Goal: Check status: Check status

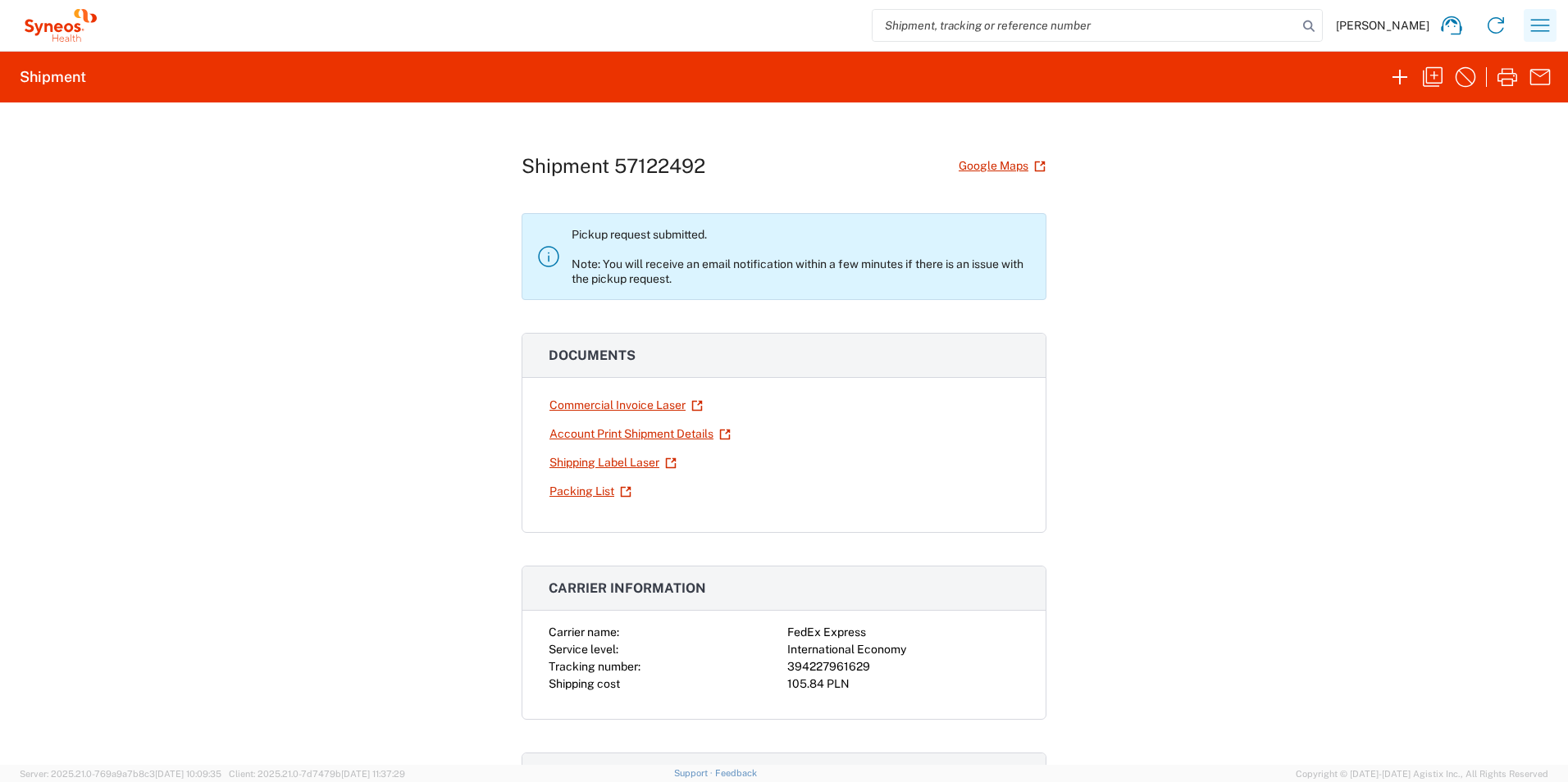
click at [1539, 31] on icon "button" at bounding box center [1540, 25] width 26 height 26
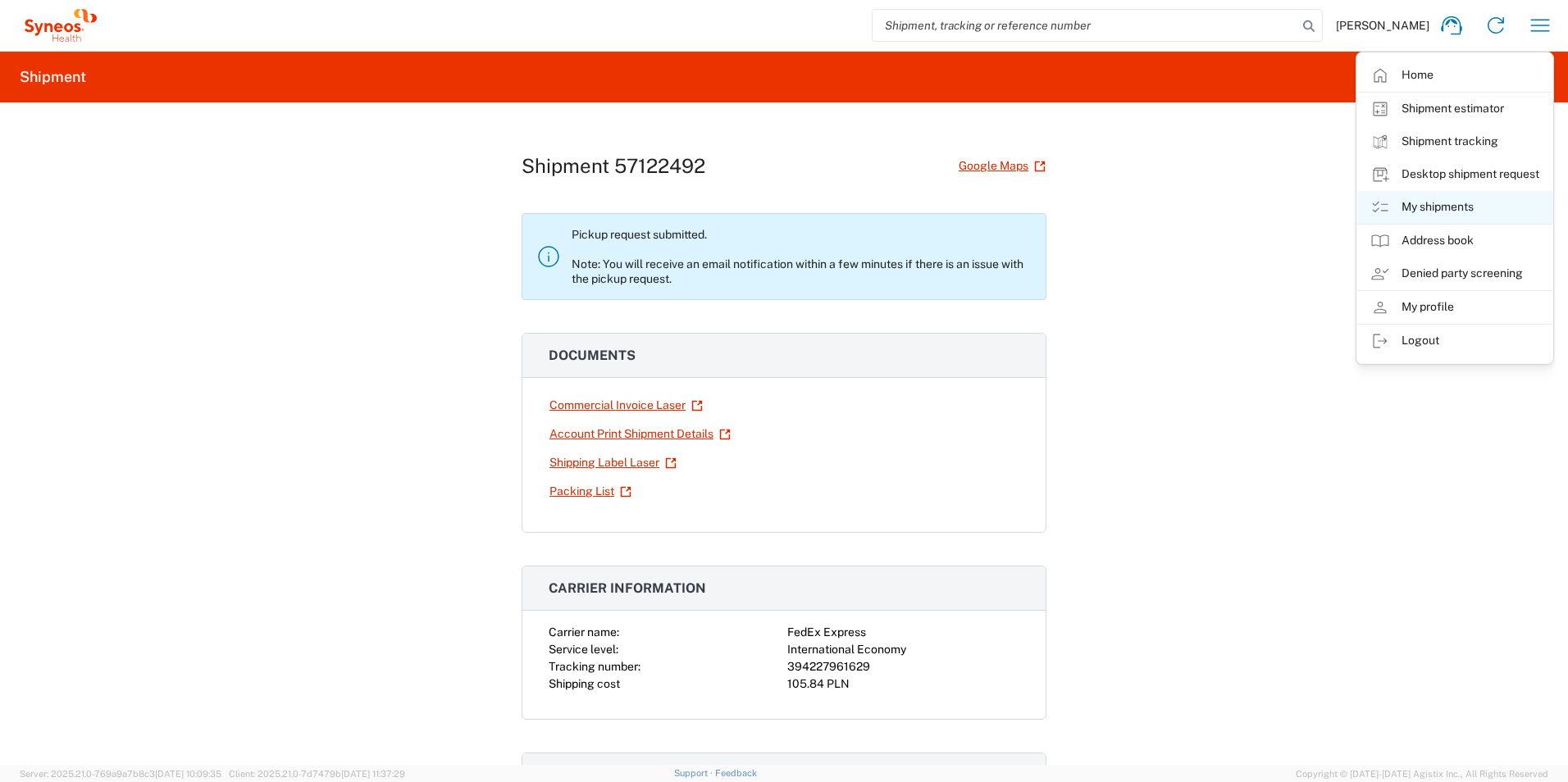
click at [1467, 206] on link "My shipments" at bounding box center [1455, 207] width 195 height 33
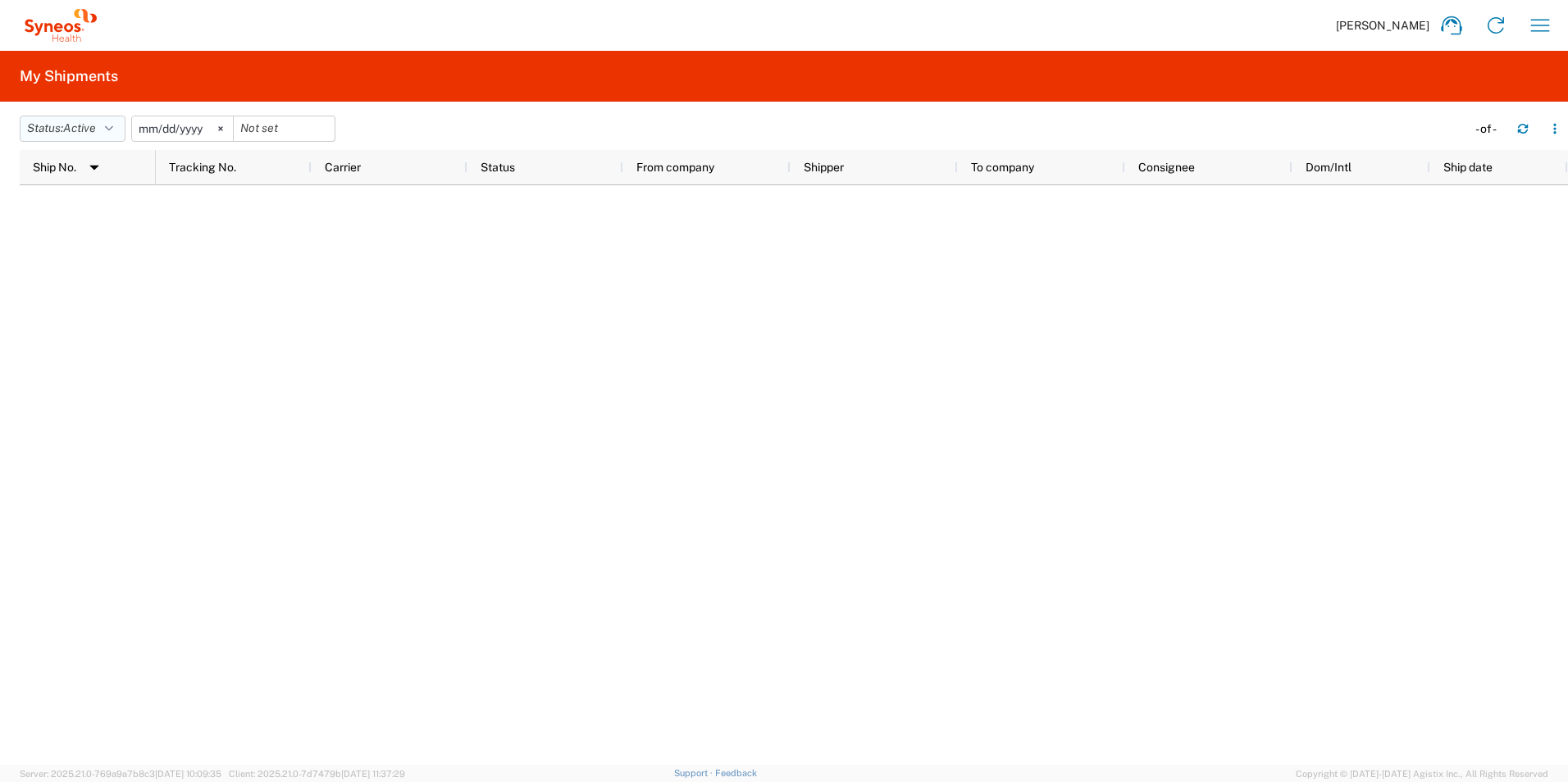
click at [113, 125] on icon "button" at bounding box center [109, 128] width 8 height 11
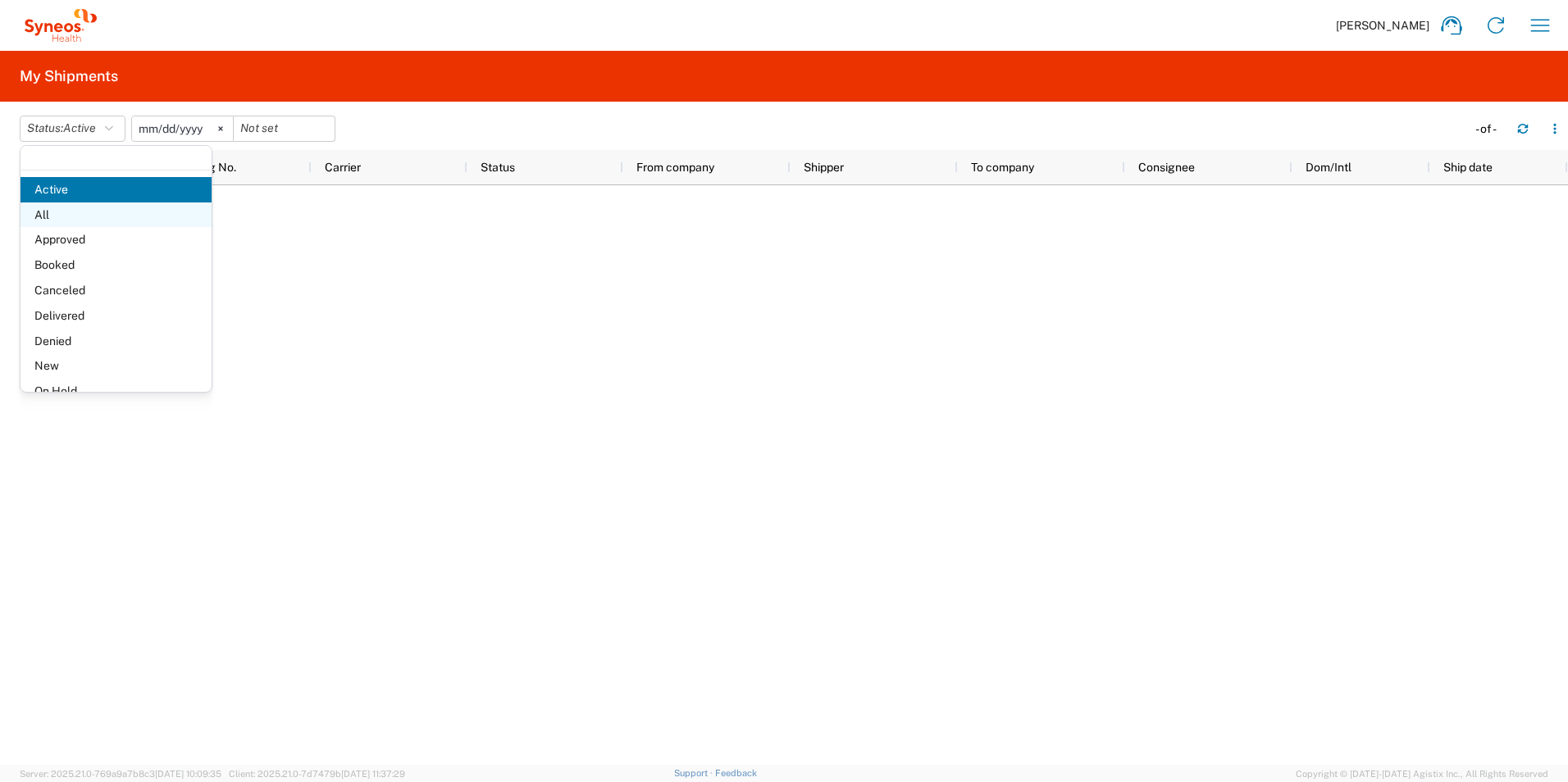
click at [76, 220] on span "All" at bounding box center [116, 215] width 191 height 25
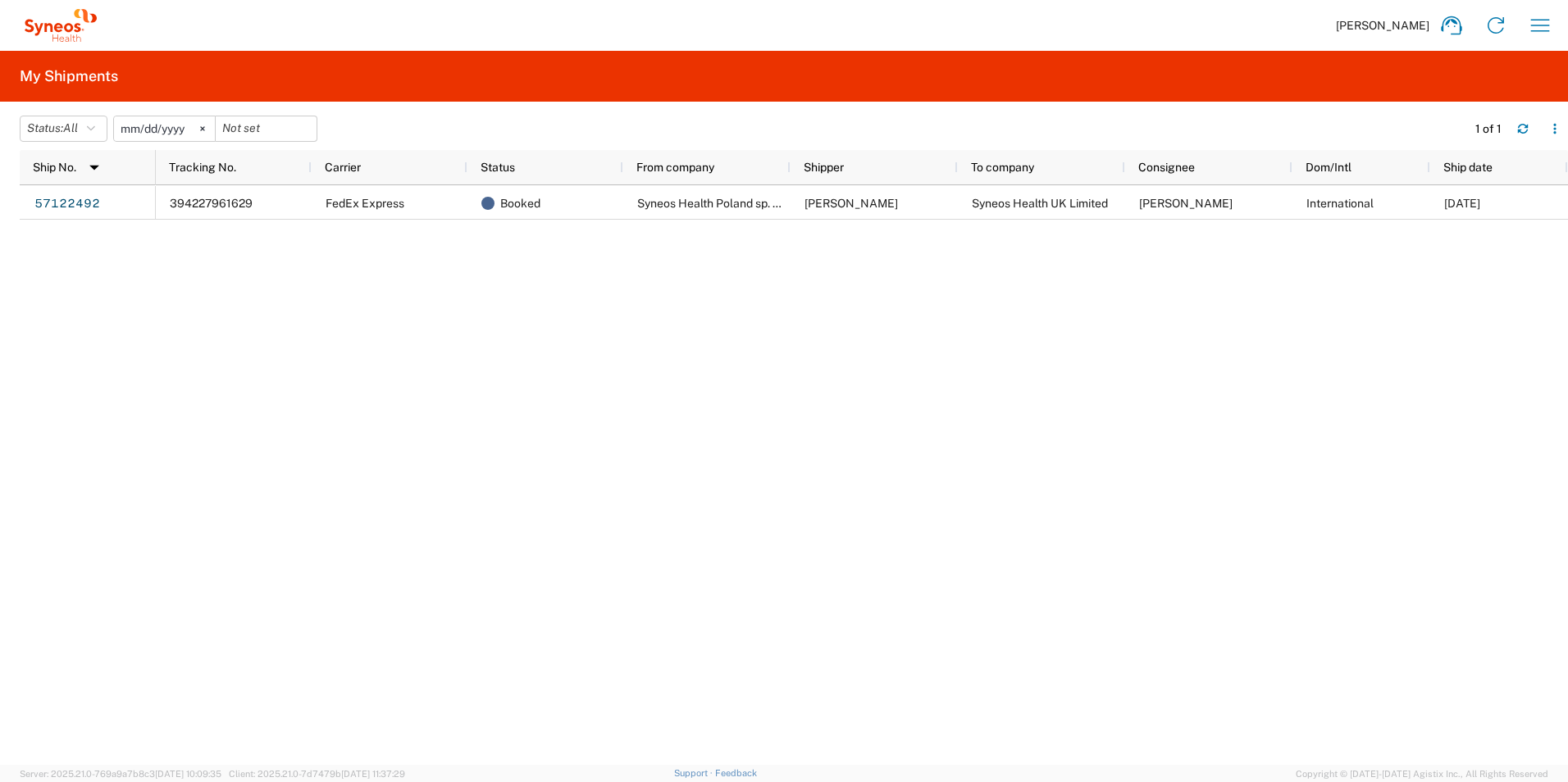
click at [334, 482] on div "394227961629 FedEx Express Booked Syneos Health [GEOGRAPHIC_DATA] sp. z.o.o [PE…" at bounding box center [862, 475] width 1412 height 580
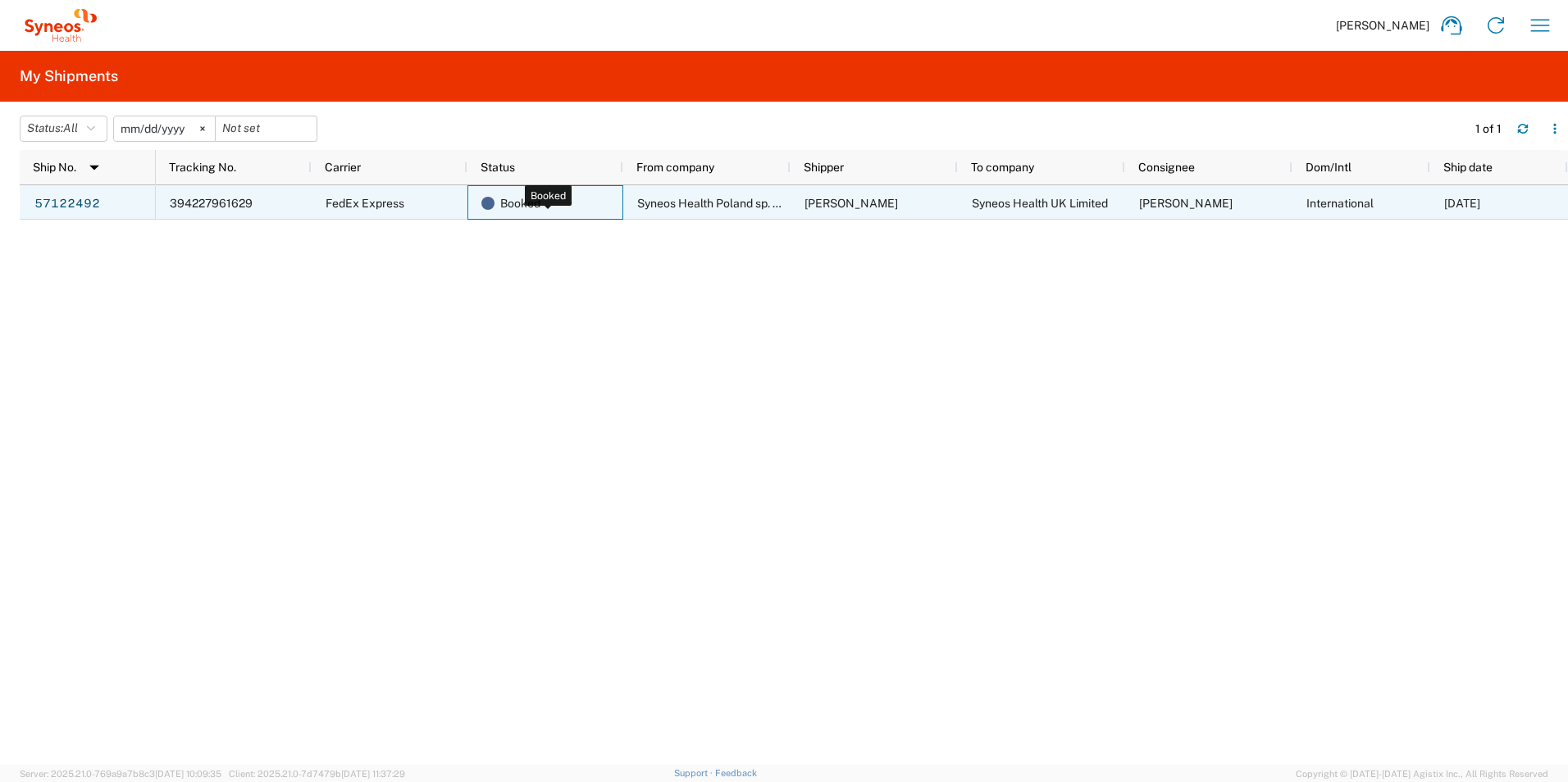
click at [517, 205] on span "Booked" at bounding box center [519, 202] width 40 height 34
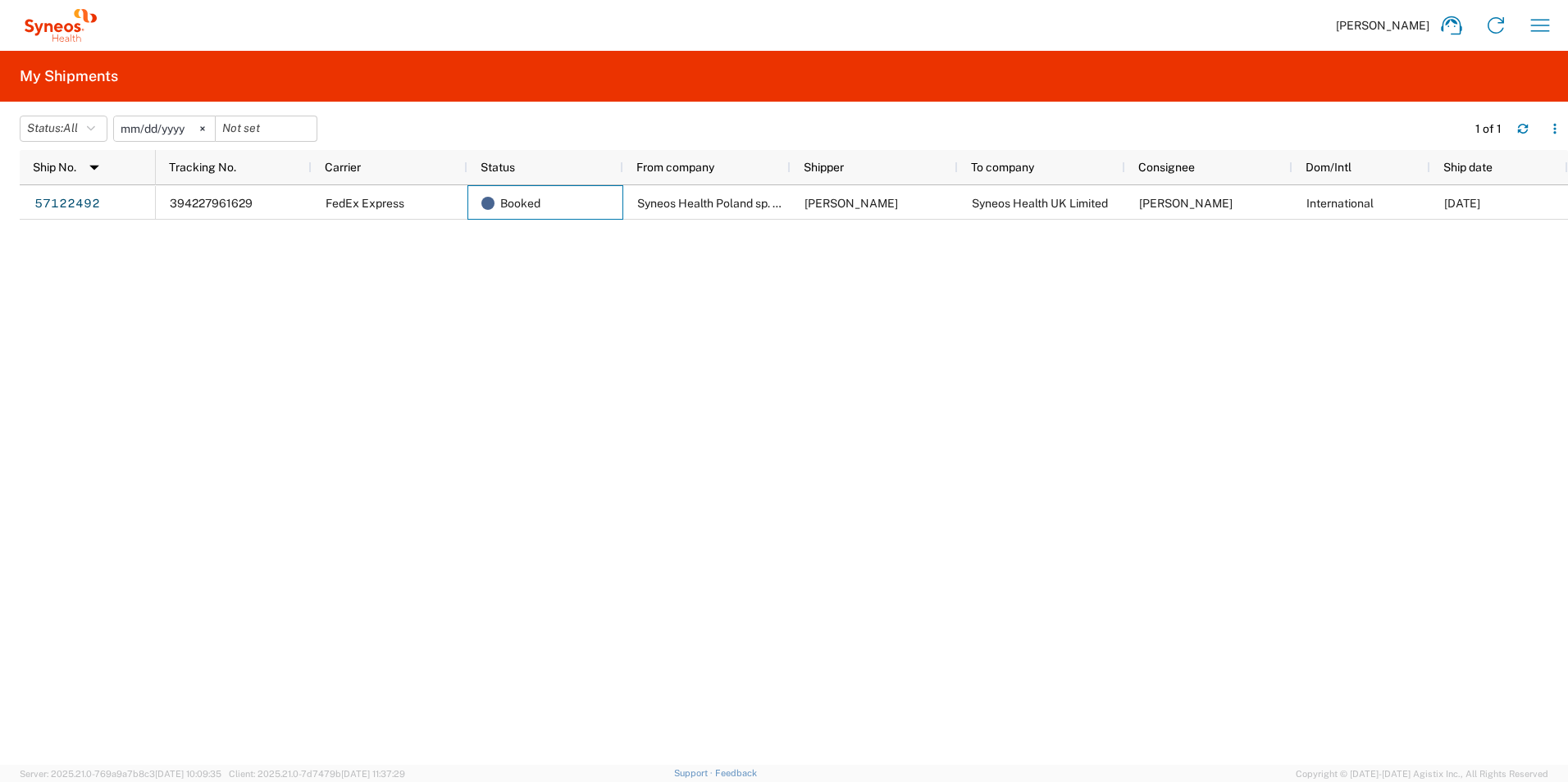
click at [540, 305] on div "394227961629 FedEx Express Booked Syneos Health [GEOGRAPHIC_DATA] sp. z.o.o [PE…" at bounding box center [862, 475] width 1412 height 580
drag, startPoint x: 540, startPoint y: 305, endPoint x: 898, endPoint y: 403, distance: 371.2
click at [541, 306] on div "394227961629 FedEx Express Booked Syneos Health [GEOGRAPHIC_DATA] sp. z.o.o [PE…" at bounding box center [862, 475] width 1412 height 580
click at [903, 403] on div "394227961629 FedEx Express Booked Syneos Health [GEOGRAPHIC_DATA] sp. z.o.o [PE…" at bounding box center [862, 475] width 1412 height 580
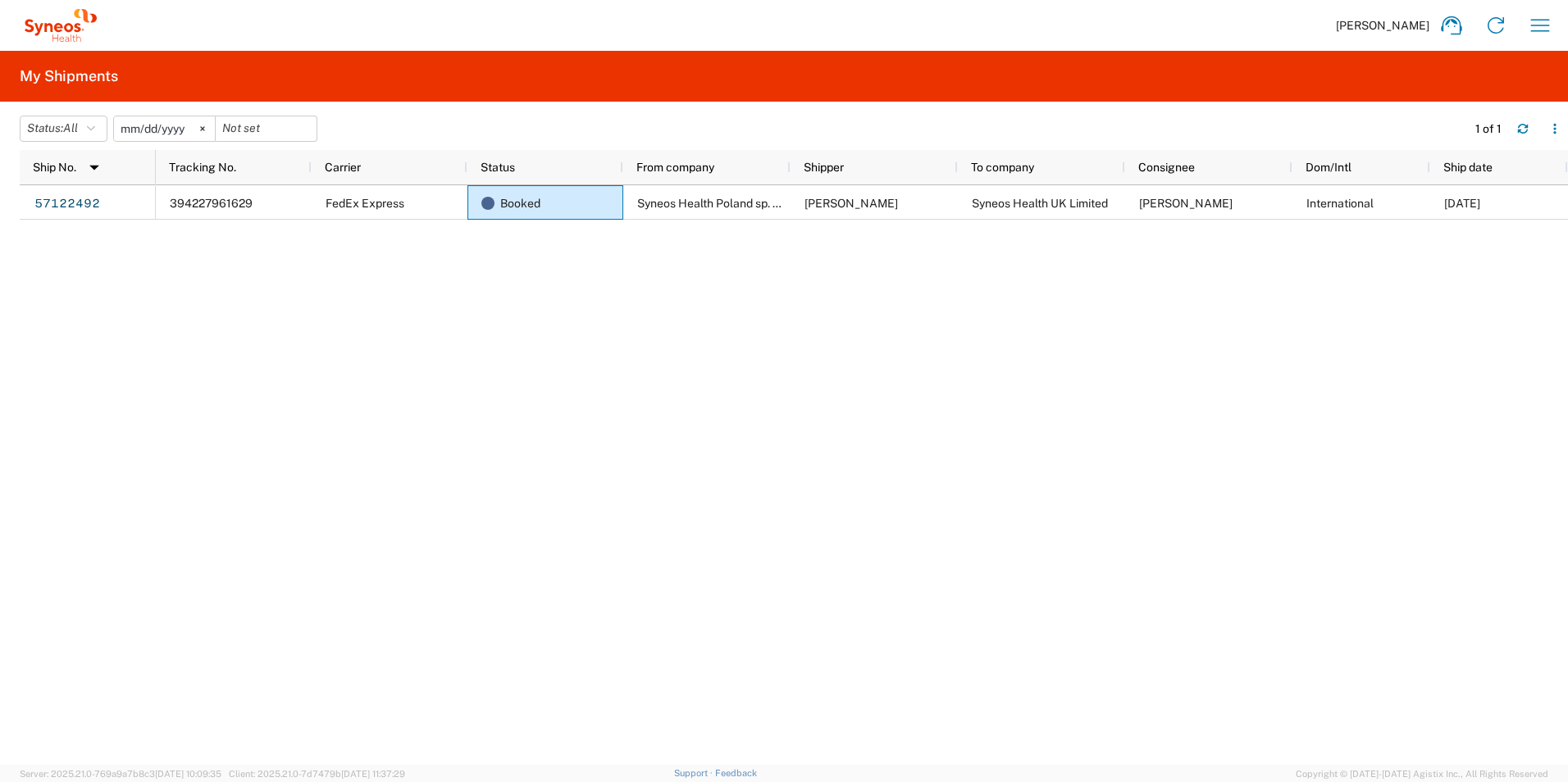
click at [903, 403] on div "394227961629 FedEx Express Booked Syneos Health [GEOGRAPHIC_DATA] sp. z.o.o [PE…" at bounding box center [862, 475] width 1412 height 580
click at [350, 528] on div "394227961629 FedEx Express Booked Syneos Health [GEOGRAPHIC_DATA] sp. z.o.o [PE…" at bounding box center [862, 475] width 1412 height 580
click at [606, 515] on div "394227961629 FedEx Express Booked Syneos Health [GEOGRAPHIC_DATA] sp. z.o.o [PE…" at bounding box center [862, 475] width 1412 height 580
